Goal: Task Accomplishment & Management: Manage account settings

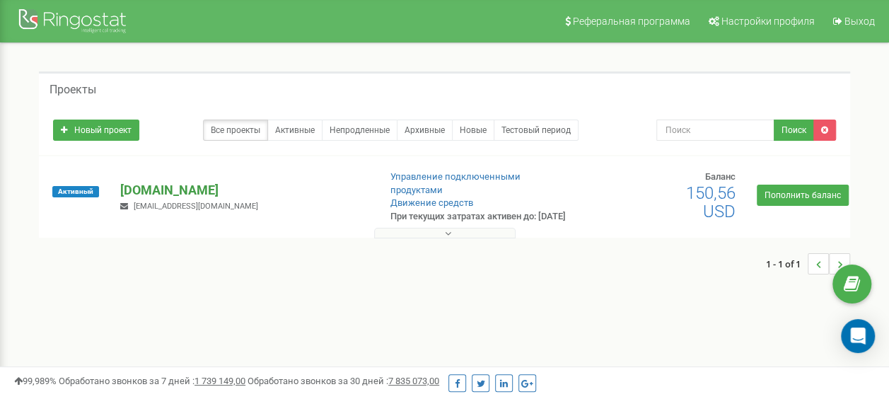
click at [131, 191] on p "[DOMAIN_NAME]" at bounding box center [243, 190] width 247 height 18
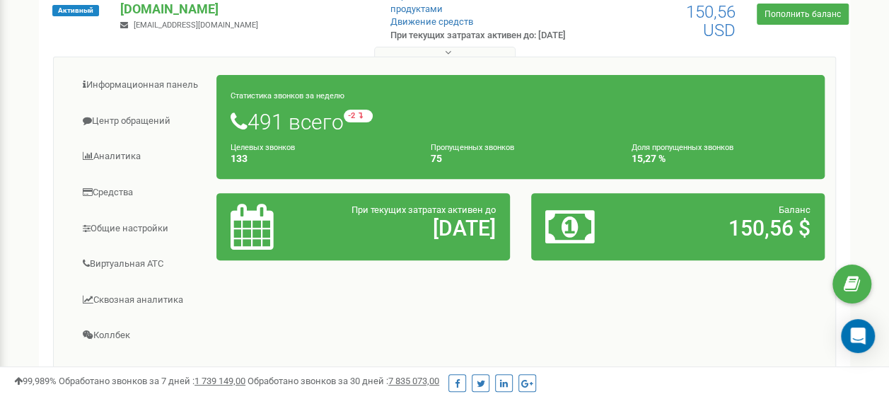
scroll to position [212, 0]
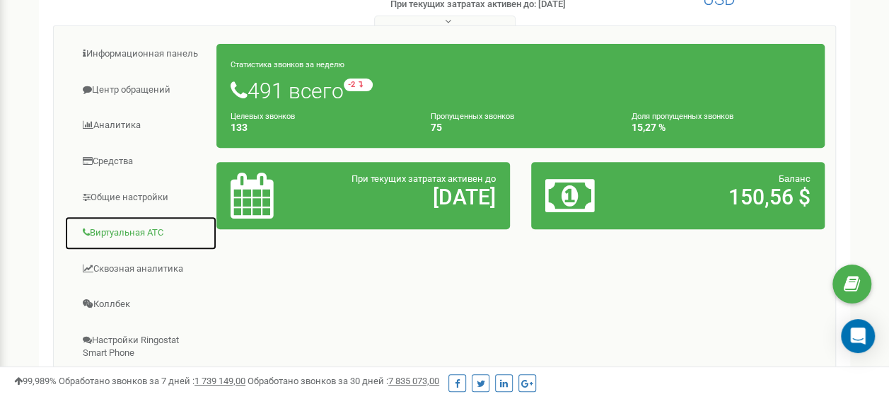
click at [133, 242] on link "Виртуальная АТС" at bounding box center [140, 233] width 153 height 35
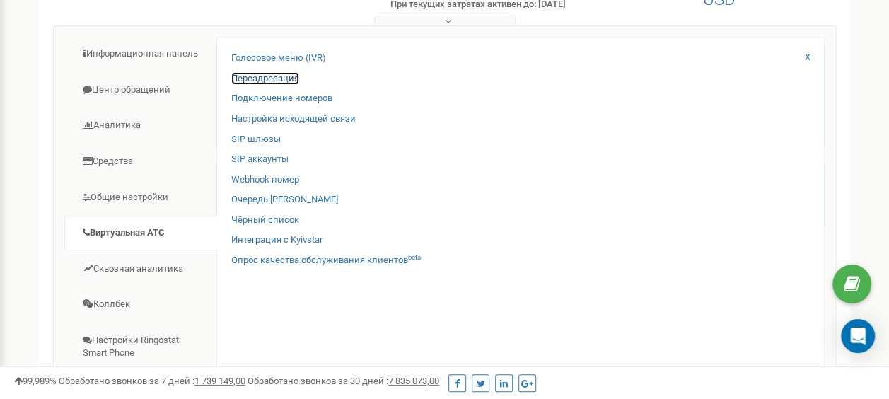
click at [269, 86] on link "Переадресация" at bounding box center [265, 78] width 68 height 13
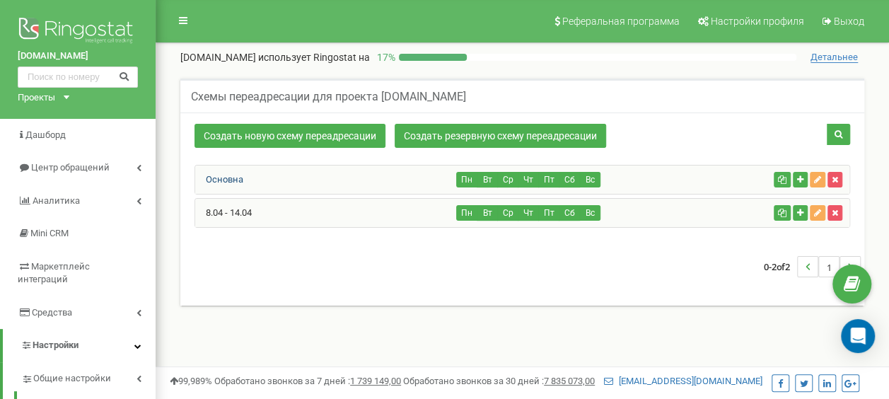
click at [239, 175] on link "Основна" at bounding box center [219, 179] width 48 height 11
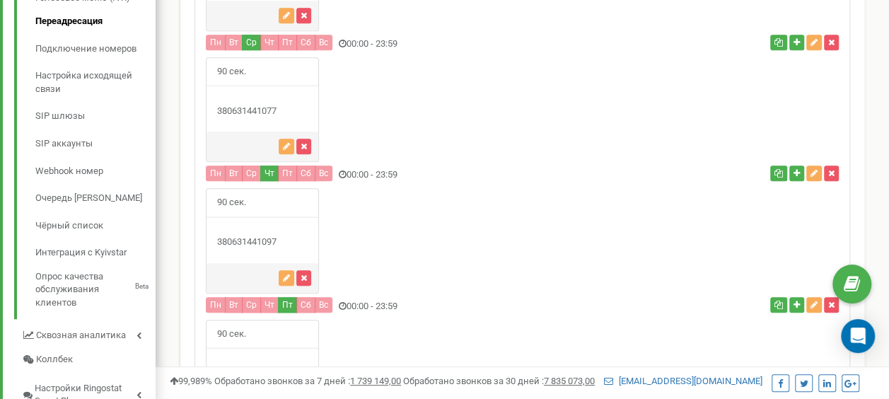
scroll to position [566, 0]
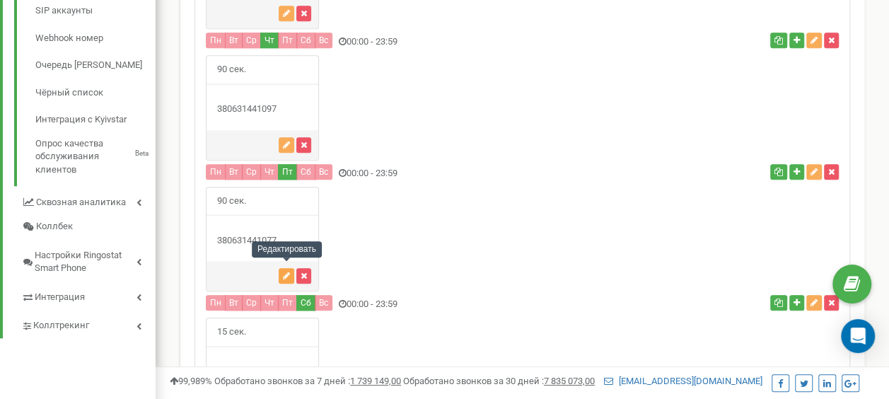
click at [286, 271] on icon "button" at bounding box center [286, 275] width 7 height 8
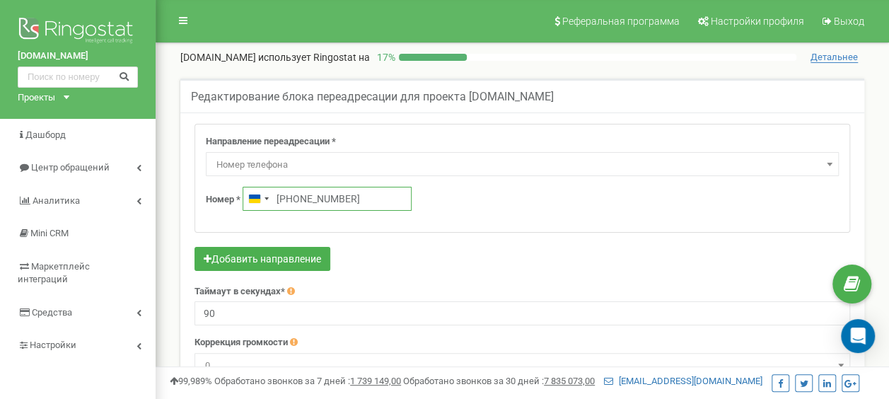
click at [358, 199] on input "[PHONE_NUMBER]" at bounding box center [326, 199] width 169 height 24
paste input "063144109"
click at [280, 195] on input "[PHONE_NUMBER]" at bounding box center [326, 199] width 169 height 24
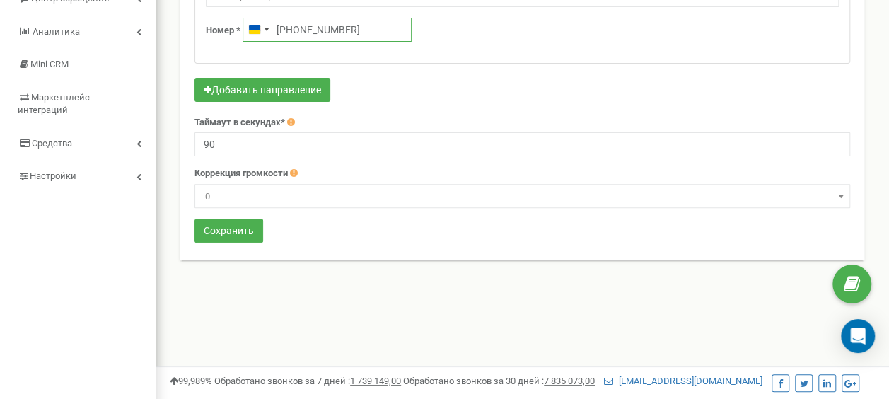
scroll to position [353, 0]
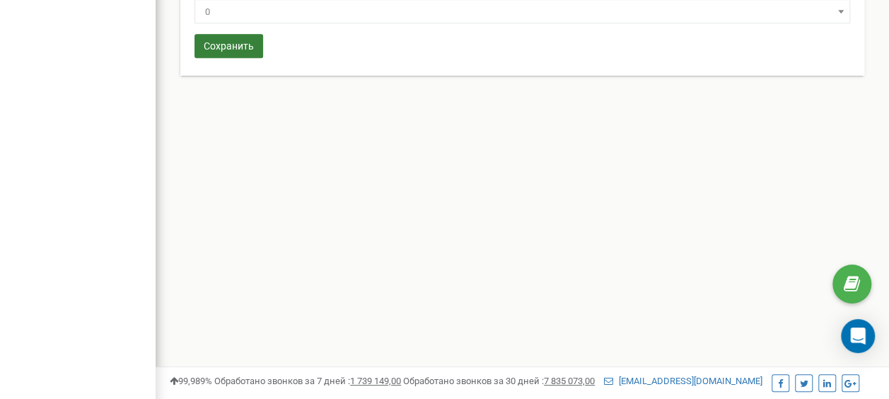
type input "[PHONE_NUMBER]"
click at [240, 42] on button "Сохранить" at bounding box center [228, 46] width 69 height 24
